Goal: Complete application form

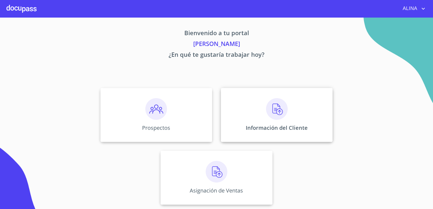
click at [242, 103] on div "Información del Cliente" at bounding box center [277, 115] width 112 height 54
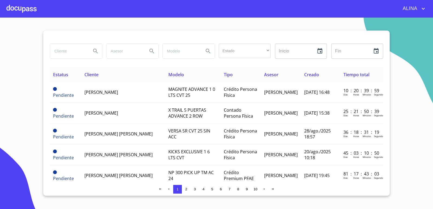
click at [70, 53] on input "search" at bounding box center [68, 51] width 37 height 15
type input "[PERSON_NAME]"
click at [95, 51] on icon "Search" at bounding box center [95, 51] width 7 height 7
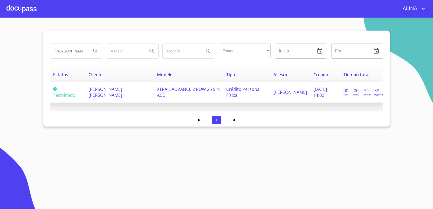
click at [100, 96] on span "[PERSON_NAME] [PERSON_NAME]" at bounding box center [106, 92] width 34 height 12
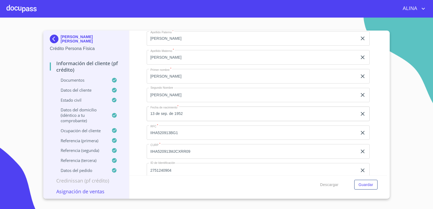
scroll to position [1788, 0]
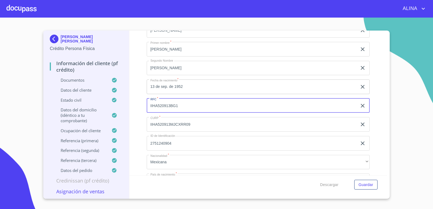
drag, startPoint x: 148, startPoint y: 106, endPoint x: 186, endPoint y: 106, distance: 37.4
click at [186, 106] on input "IIHA520913BG1" at bounding box center [252, 106] width 211 height 15
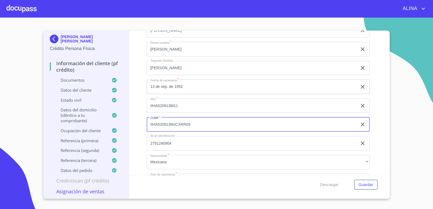
drag, startPoint x: 182, startPoint y: 124, endPoint x: 142, endPoint y: 125, distance: 39.6
click at [142, 125] on div "Información del cliente (PF crédito) Documentos Documento de identificación.   …" at bounding box center [258, 103] width 258 height 145
click at [376, 158] on div "Información del cliente (PF crédito) Documentos Documento de identificación.   …" at bounding box center [258, 103] width 258 height 145
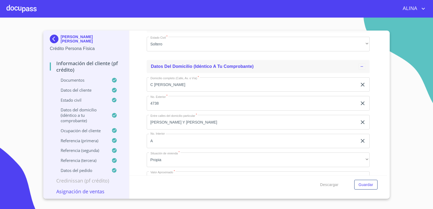
scroll to position [2032, 0]
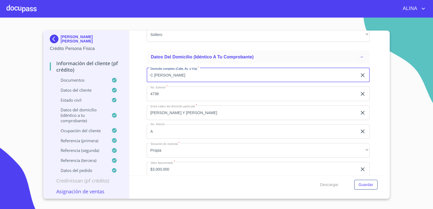
drag, startPoint x: 150, startPoint y: 75, endPoint x: 197, endPoint y: 75, distance: 47.7
click at [197, 75] on input "C [PERSON_NAME]" at bounding box center [252, 75] width 211 height 15
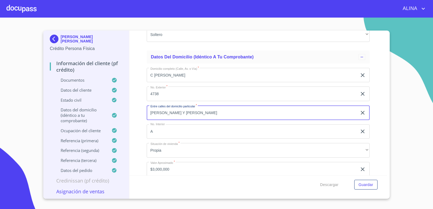
drag, startPoint x: 149, startPoint y: 114, endPoint x: 232, endPoint y: 112, distance: 82.6
click at [232, 112] on input "[PERSON_NAME] Y [PERSON_NAME]" at bounding box center [252, 113] width 211 height 15
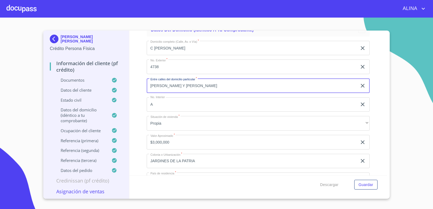
scroll to position [2086, 0]
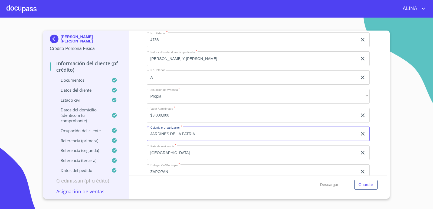
drag, startPoint x: 192, startPoint y: 134, endPoint x: 148, endPoint y: 134, distance: 43.1
click at [148, 134] on input "JARDINES DE LA PATRIA" at bounding box center [252, 134] width 211 height 15
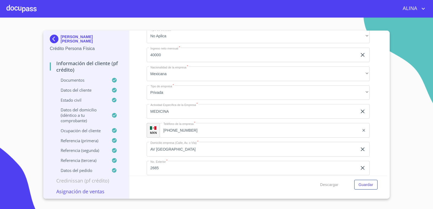
scroll to position [2403, 0]
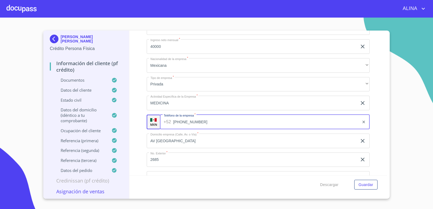
drag, startPoint x: 187, startPoint y: 122, endPoint x: 174, endPoint y: 121, distance: 12.5
click at [174, 121] on input "[PHONE_NUMBER]" at bounding box center [266, 122] width 186 height 15
drag, startPoint x: 180, startPoint y: 122, endPoint x: 199, endPoint y: 122, distance: 19.0
click at [199, 122] on input "[PHONE_NUMBER]" at bounding box center [266, 122] width 186 height 15
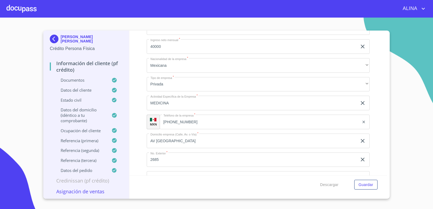
drag, startPoint x: 82, startPoint y: 43, endPoint x: 61, endPoint y: 37, distance: 21.8
click at [61, 37] on p "[PERSON_NAME] [PERSON_NAME]" at bounding box center [92, 39] width 62 height 9
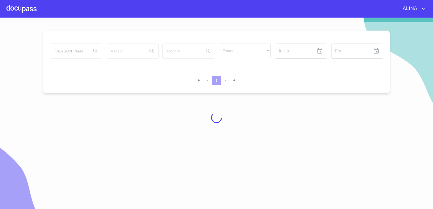
click at [33, 10] on div at bounding box center [22, 8] width 30 height 17
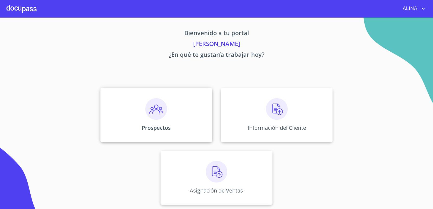
click at [193, 114] on div "Prospectos" at bounding box center [156, 115] width 112 height 54
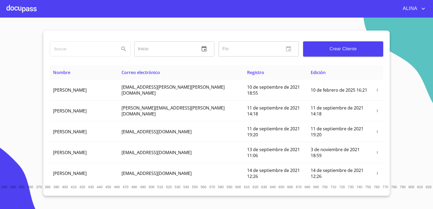
click at [90, 50] on input "search" at bounding box center [82, 49] width 65 height 15
paste input "[PERSON_NAME] [PERSON_NAME]"
type input "[PERSON_NAME] [PERSON_NAME]"
click at [127, 50] on icon "Search" at bounding box center [124, 49] width 7 height 7
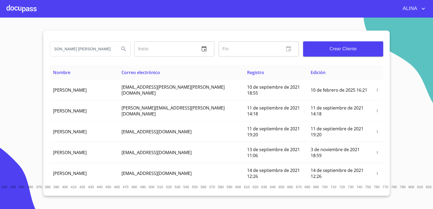
scroll to position [0, 0]
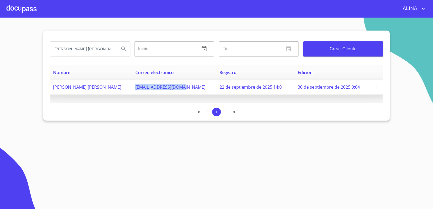
copy span "[EMAIL_ADDRESS][DOMAIN_NAME]"
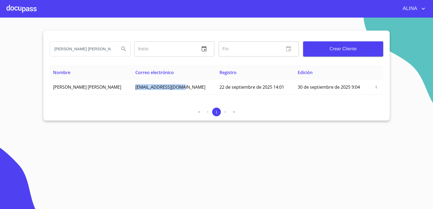
drag, startPoint x: 148, startPoint y: 89, endPoint x: 197, endPoint y: 74, distance: 50.8
click at [194, 88] on td "[EMAIL_ADDRESS][DOMAIN_NAME]" at bounding box center [174, 87] width 84 height 15
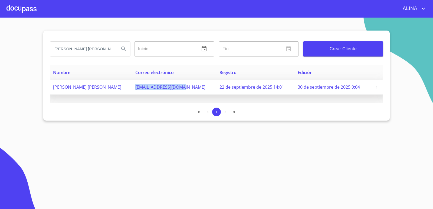
copy span "[PERSON_NAME] [PERSON_NAME]"
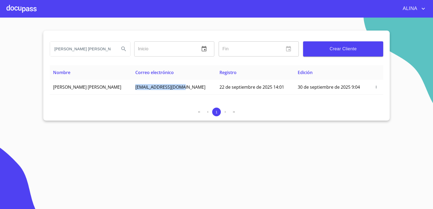
drag, startPoint x: 65, startPoint y: 87, endPoint x: 54, endPoint y: 53, distance: 35.3
click at [132, 88] on td "[PERSON_NAME] [PERSON_NAME]" at bounding box center [91, 87] width 82 height 15
click at [31, 9] on div at bounding box center [22, 8] width 30 height 17
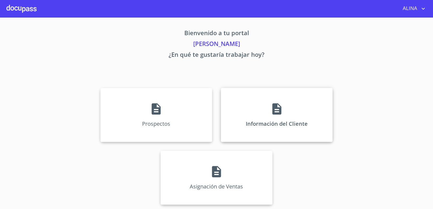
click at [238, 108] on div "Información del Cliente" at bounding box center [277, 115] width 112 height 54
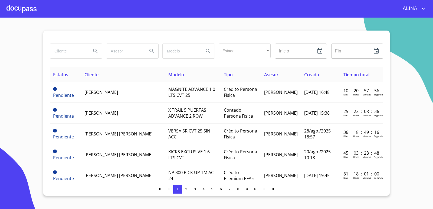
click at [77, 53] on input "search" at bounding box center [68, 51] width 37 height 15
paste input "[PERSON_NAME] [PERSON_NAME]"
type input "[PERSON_NAME] [PERSON_NAME]"
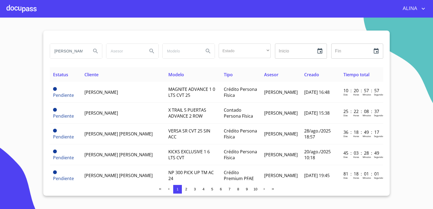
click at [97, 53] on icon "Search" at bounding box center [95, 51] width 5 height 5
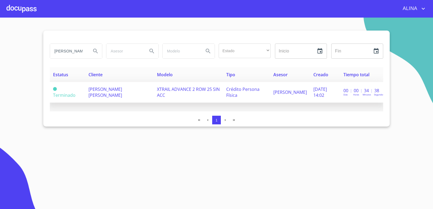
click at [101, 89] on span "[PERSON_NAME] [PERSON_NAME]" at bounding box center [106, 92] width 34 height 12
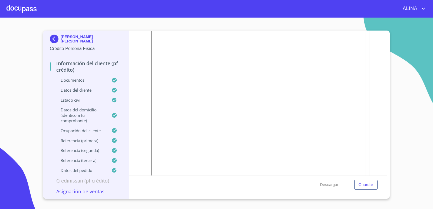
scroll to position [108, 0]
